Goal: Register for event/course

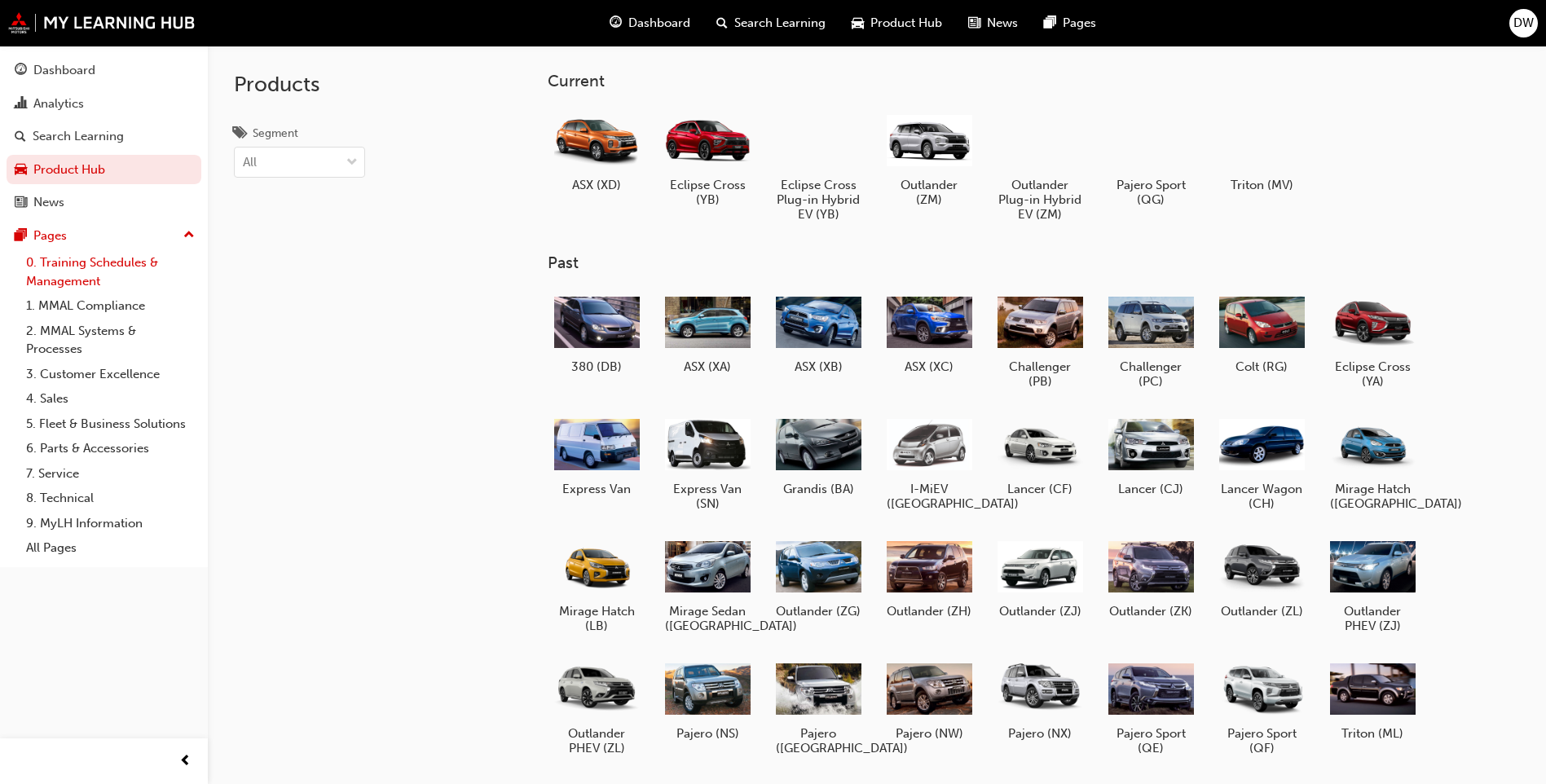
click at [55, 20] on link "0. Training Schedules & Management" at bounding box center [110, 272] width 181 height 43
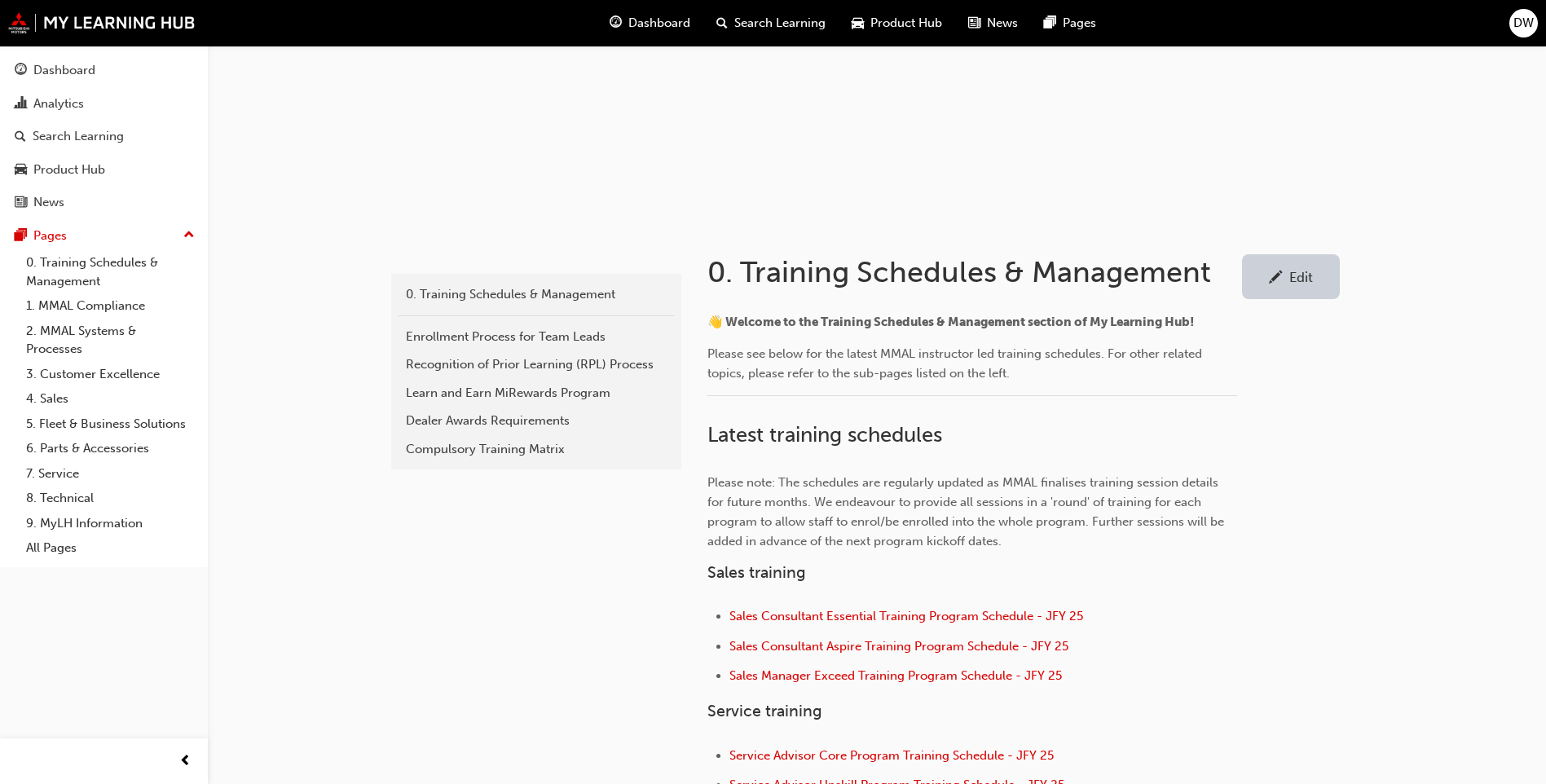
scroll to position [244, 0]
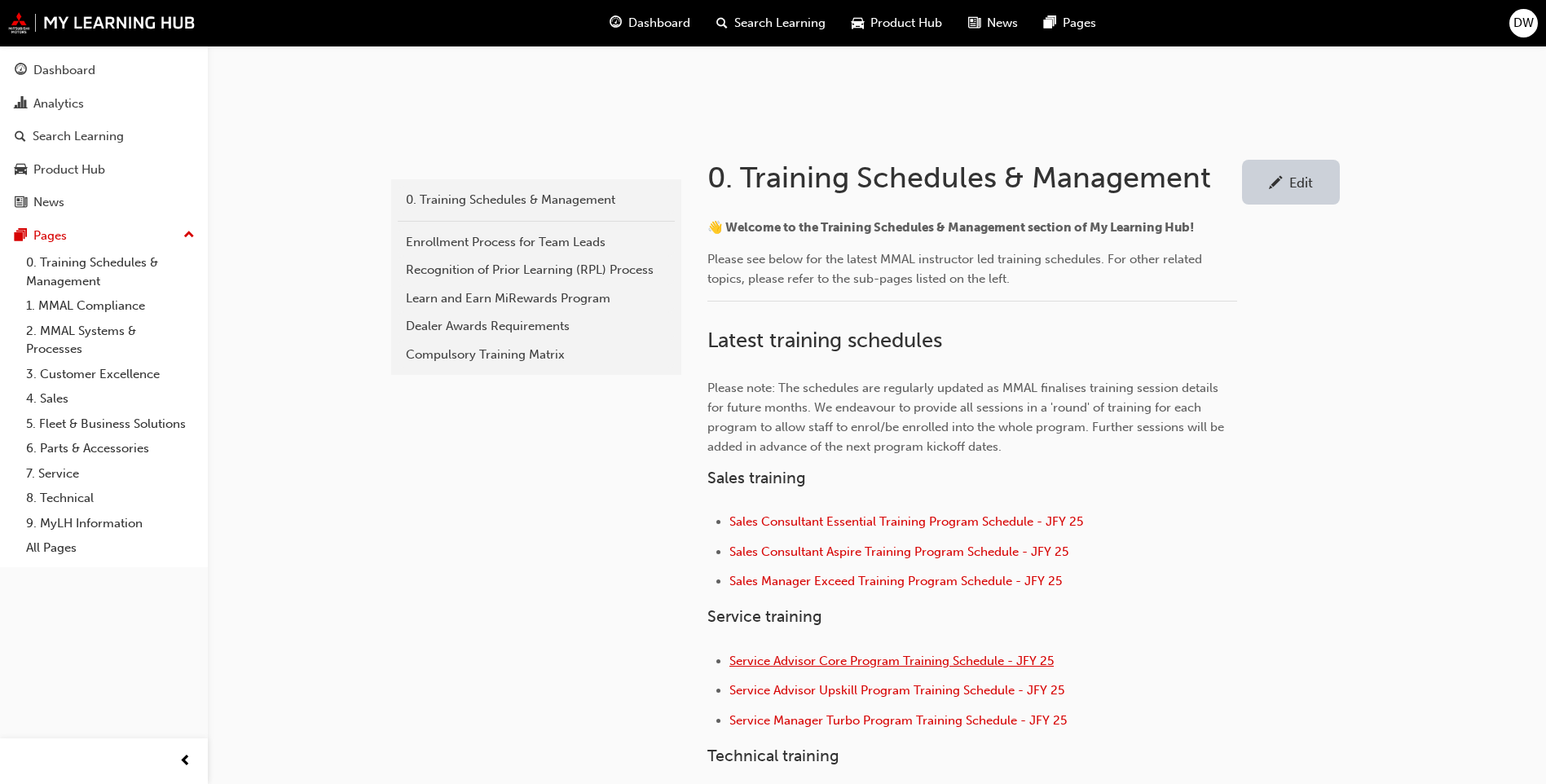
click at [388, 20] on span "Service Advisor Core Program Training Schedule - JFY 25" at bounding box center [891, 661] width 324 height 14
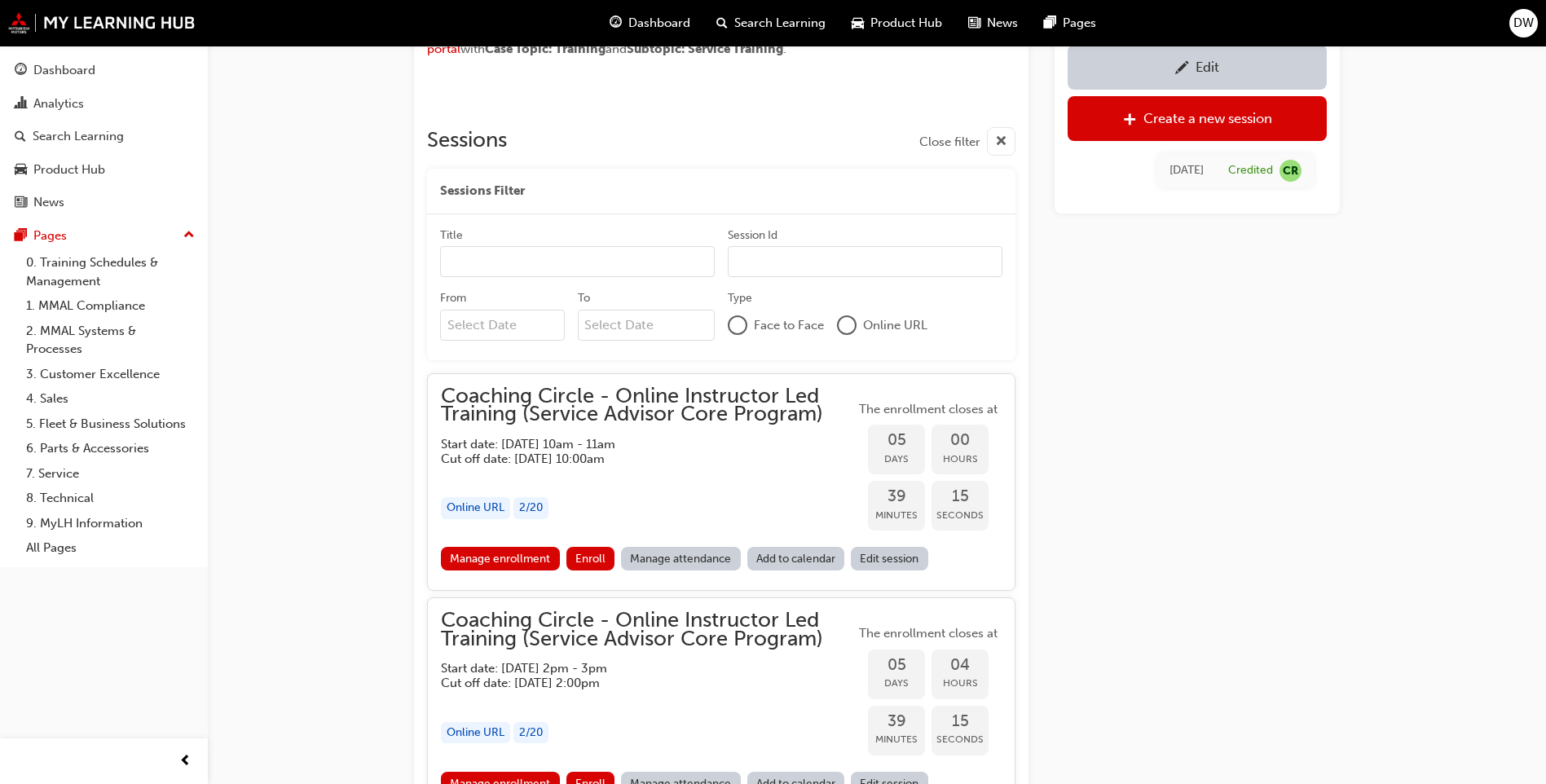
scroll to position [1294, 0]
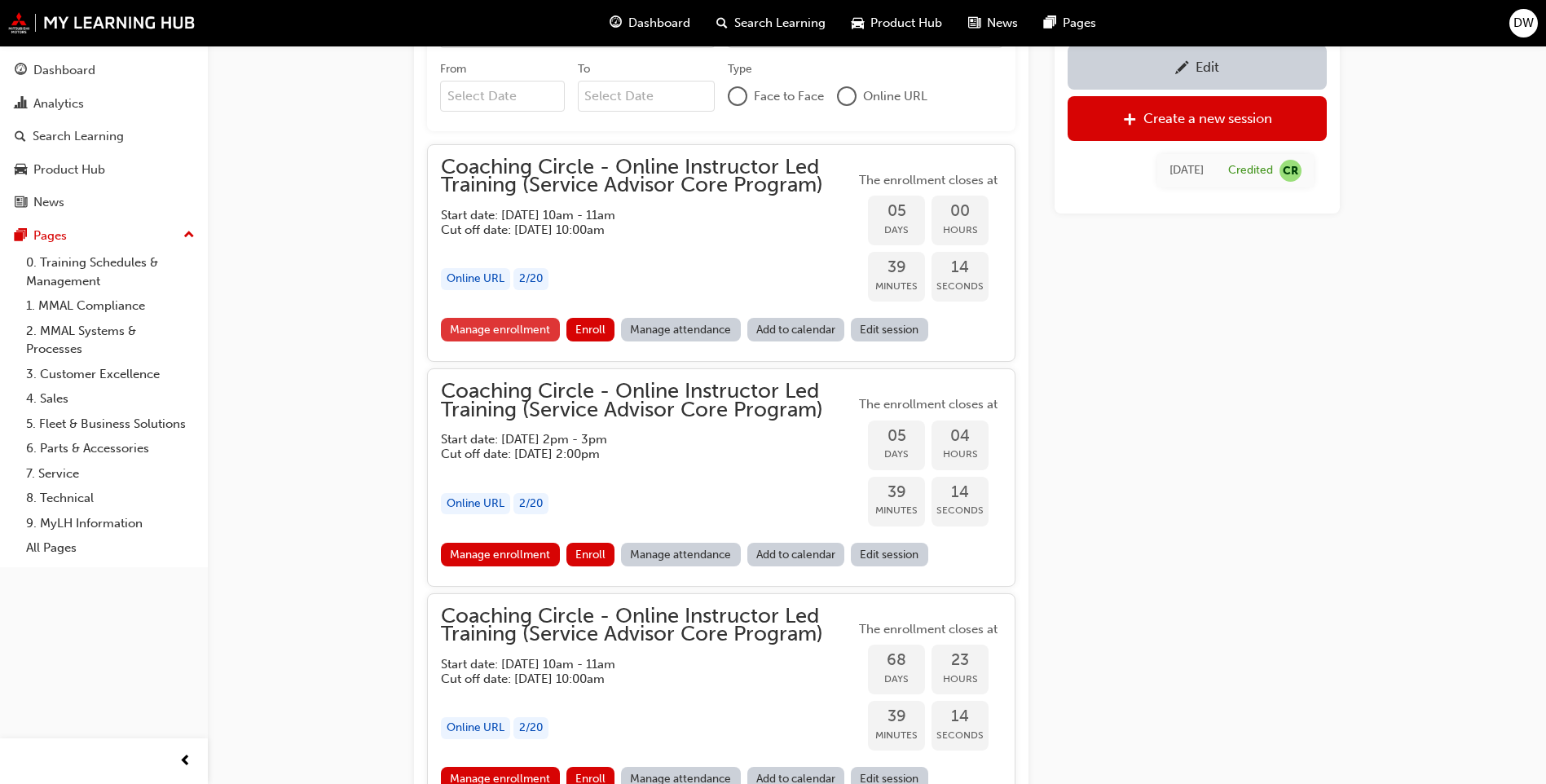
click at [478, 319] on link "Manage enrollment" at bounding box center [501, 329] width 119 height 24
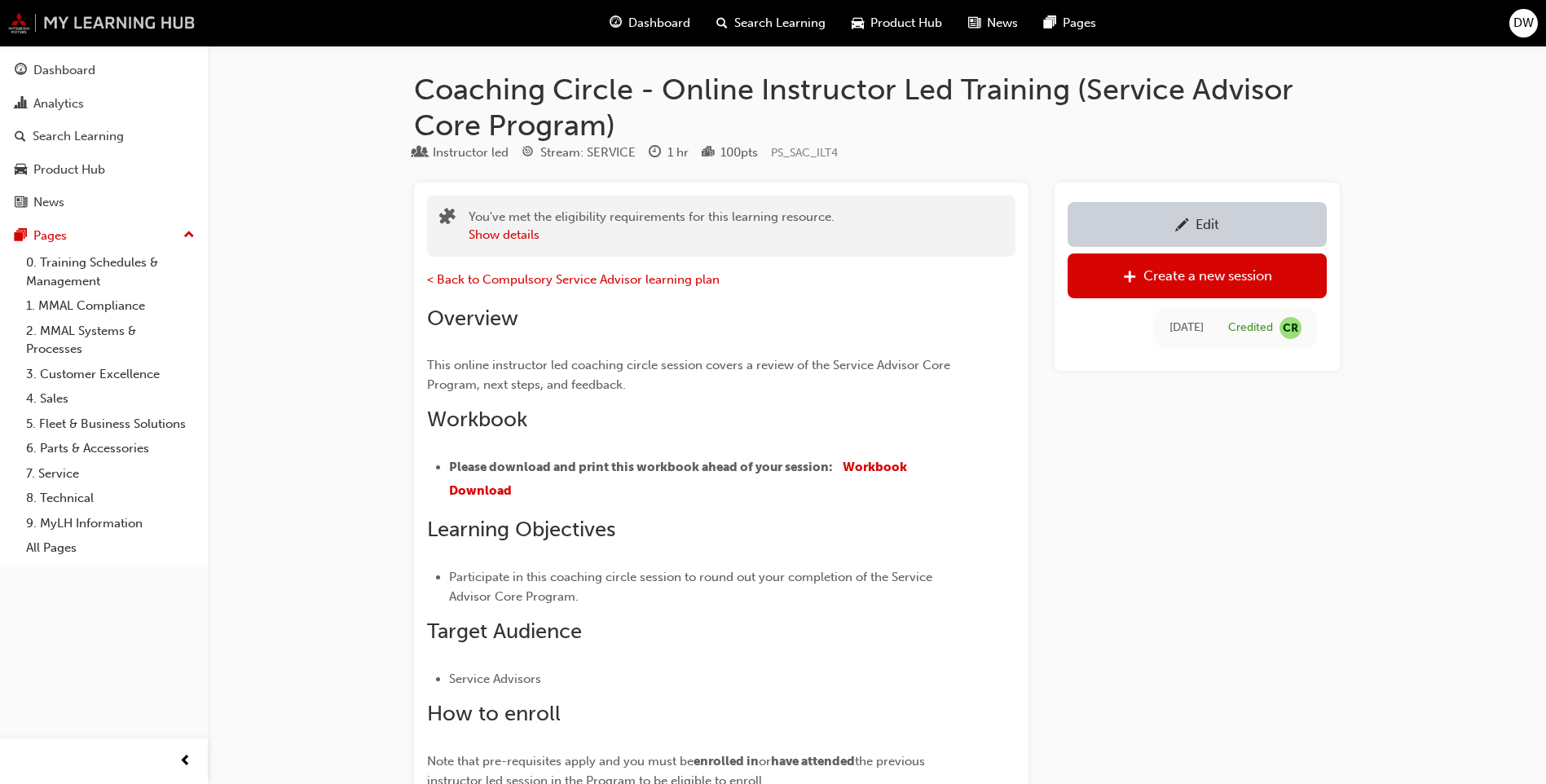
scroll to position [1294, 0]
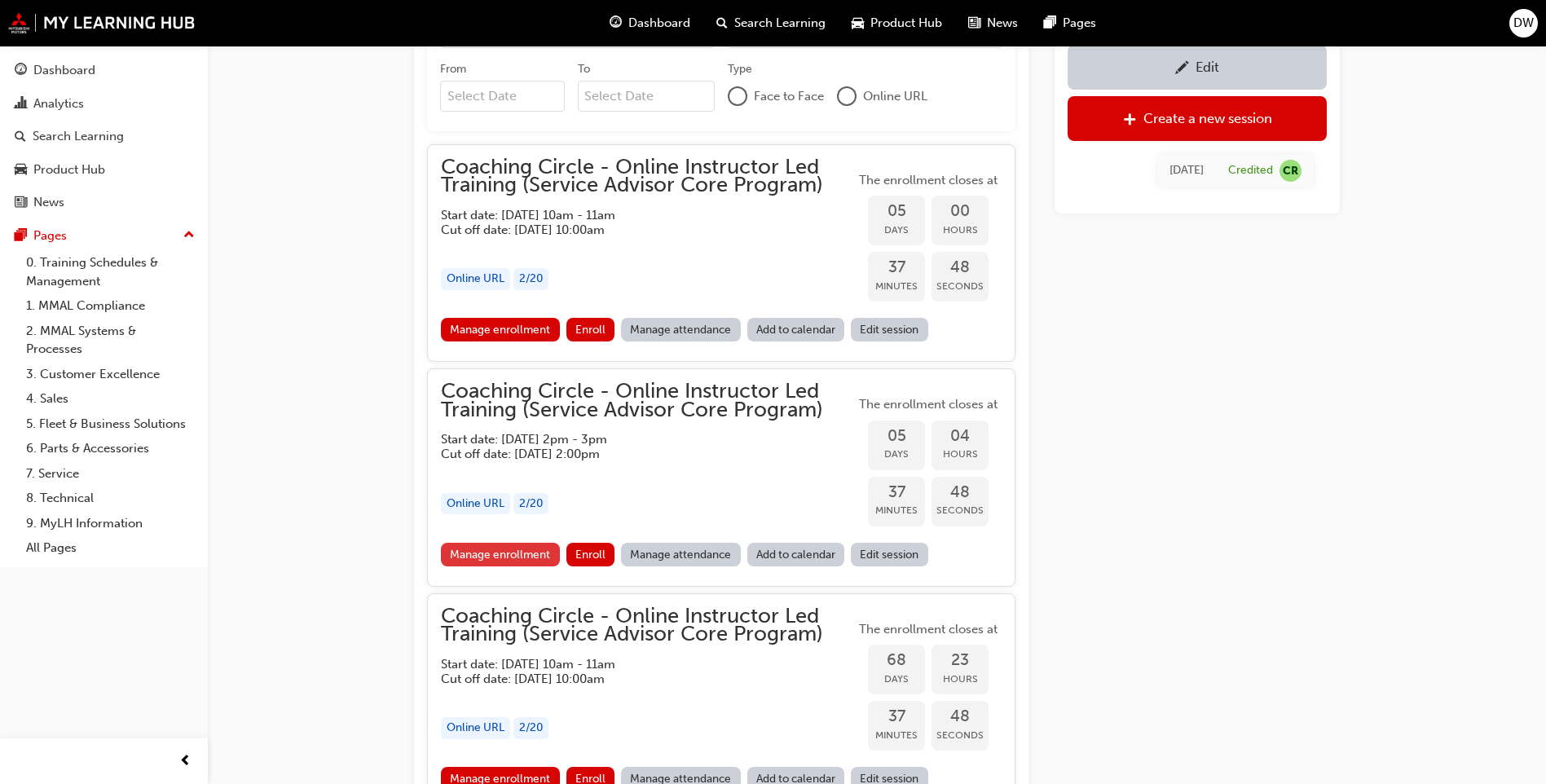
click at [546, 552] on link "Manage enrollment" at bounding box center [501, 555] width 119 height 24
